Goal: Information Seeking & Learning: Learn about a topic

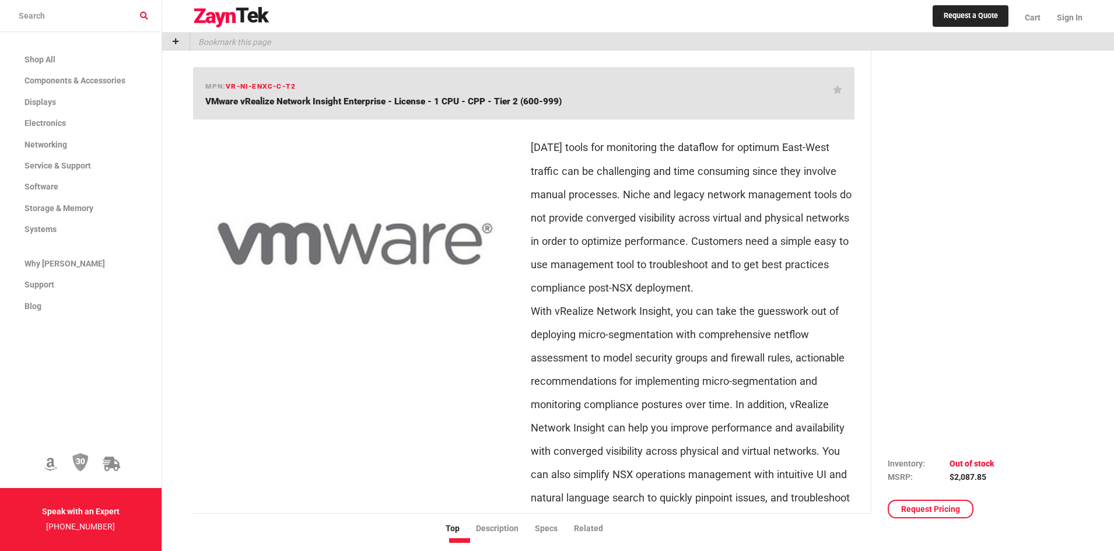
click at [757, 195] on p "[DATE] tools for monitoring the dataflow for optimum East-West traffic can be c…" at bounding box center [693, 346] width 324 height 421
drag, startPoint x: 542, startPoint y: 141, endPoint x: 838, endPoint y: 286, distance: 330.4
click at [838, 286] on p "[DATE] tools for monitoring the dataflow for optimum East-West traffic can be c…" at bounding box center [693, 346] width 324 height 421
click at [730, 249] on p "[DATE] tools for monitoring the dataflow for optimum East-West traffic can be c…" at bounding box center [693, 346] width 324 height 421
drag, startPoint x: 537, startPoint y: 170, endPoint x: 842, endPoint y: 295, distance: 329.5
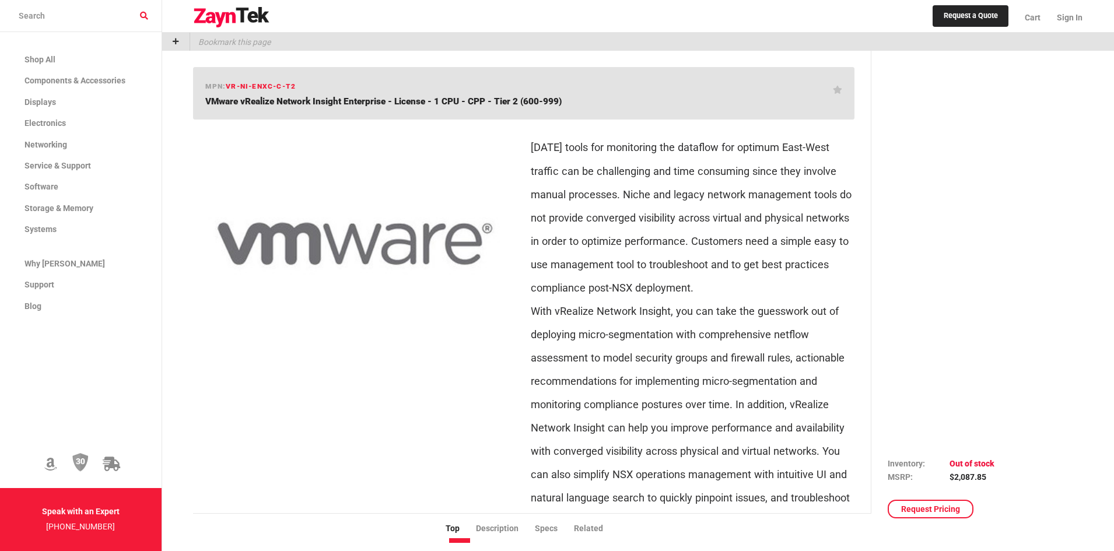
click at [842, 295] on p "[DATE] tools for monitoring the dataflow for optimum East-West traffic can be c…" at bounding box center [693, 346] width 324 height 421
click at [775, 264] on p "[DATE] tools for monitoring the dataflow for optimum East-West traffic can be c…" at bounding box center [693, 346] width 324 height 421
drag, startPoint x: 634, startPoint y: 184, endPoint x: 783, endPoint y: 286, distance: 180.5
click at [785, 283] on p "[DATE] tools for monitoring the dataflow for optimum East-West traffic can be c…" at bounding box center [693, 346] width 324 height 421
click at [798, 286] on p "[DATE] tools for monitoring the dataflow for optimum East-West traffic can be c…" at bounding box center [693, 346] width 324 height 421
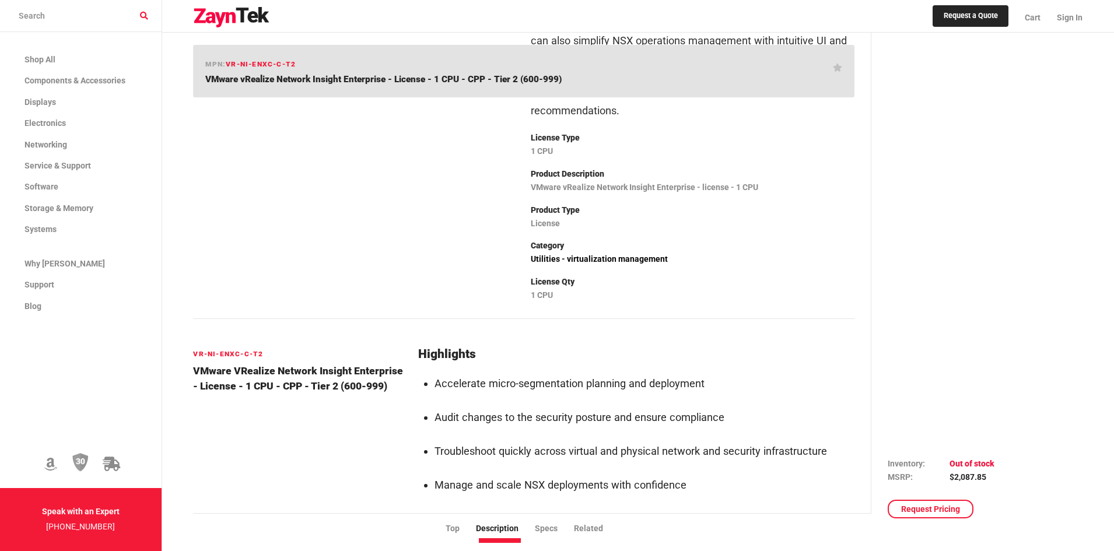
scroll to position [438, 0]
